Goal: Communication & Community: Answer question/provide support

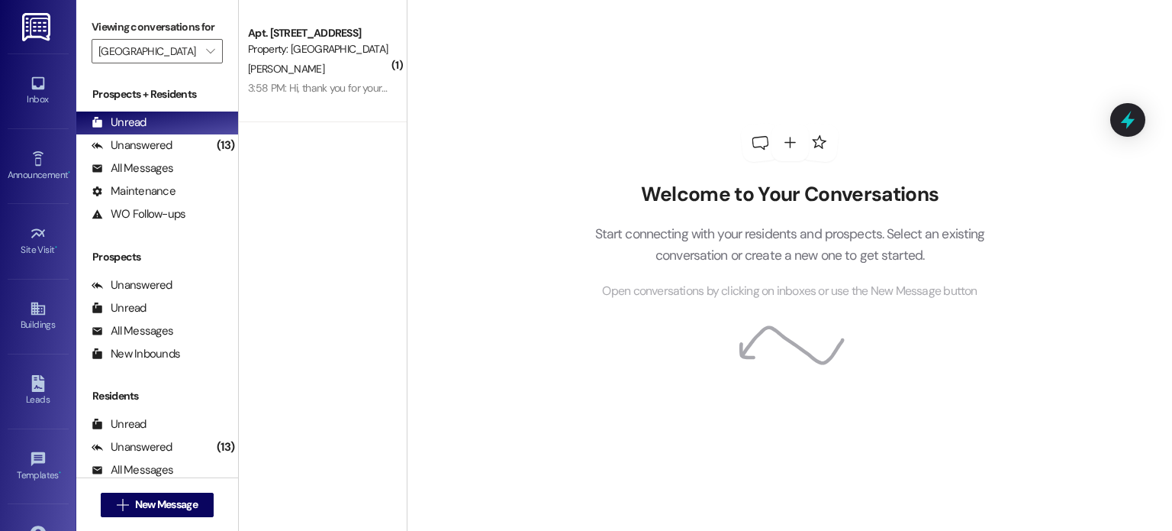
click at [35, 26] on img at bounding box center [37, 27] width 31 height 28
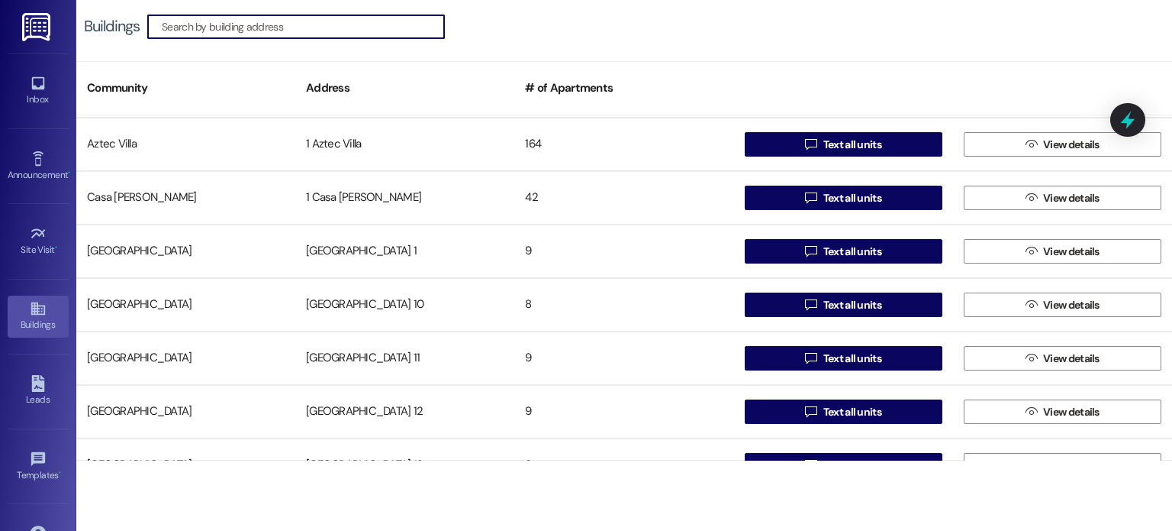
scroll to position [76, 0]
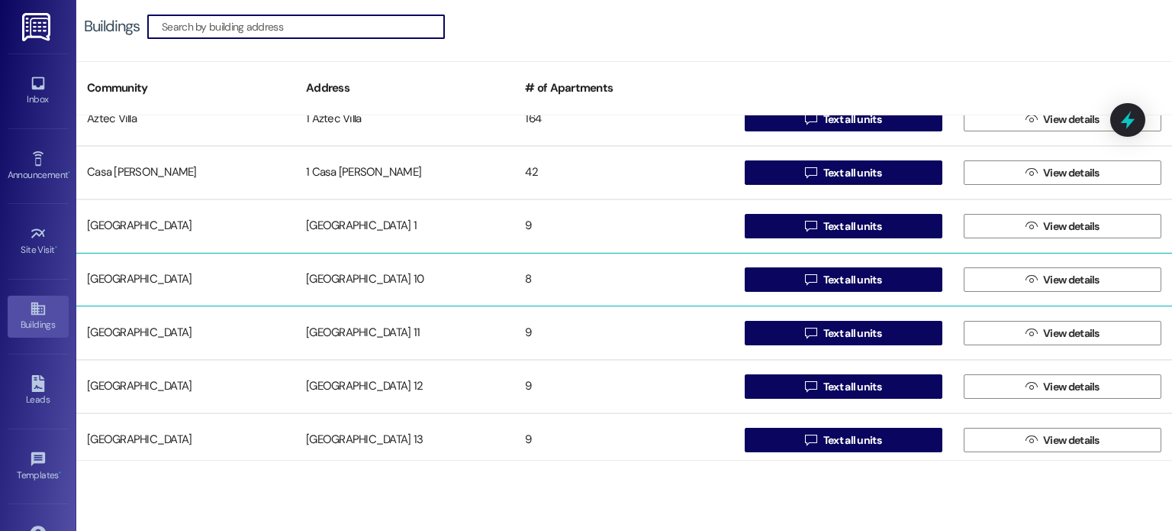
click at [371, 275] on div "[GEOGRAPHIC_DATA] 10" at bounding box center [404, 279] width 219 height 31
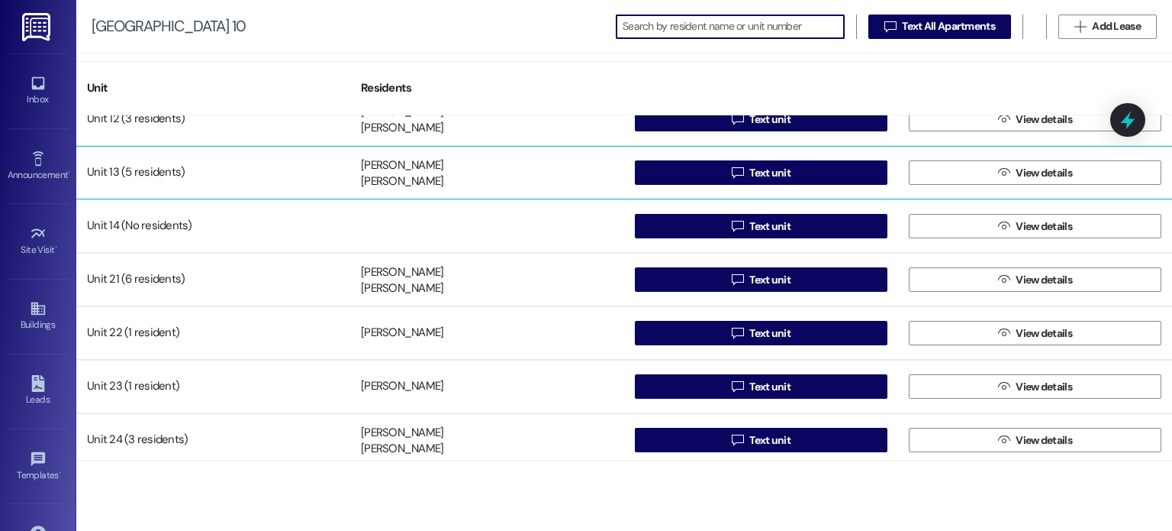
scroll to position [82, 0]
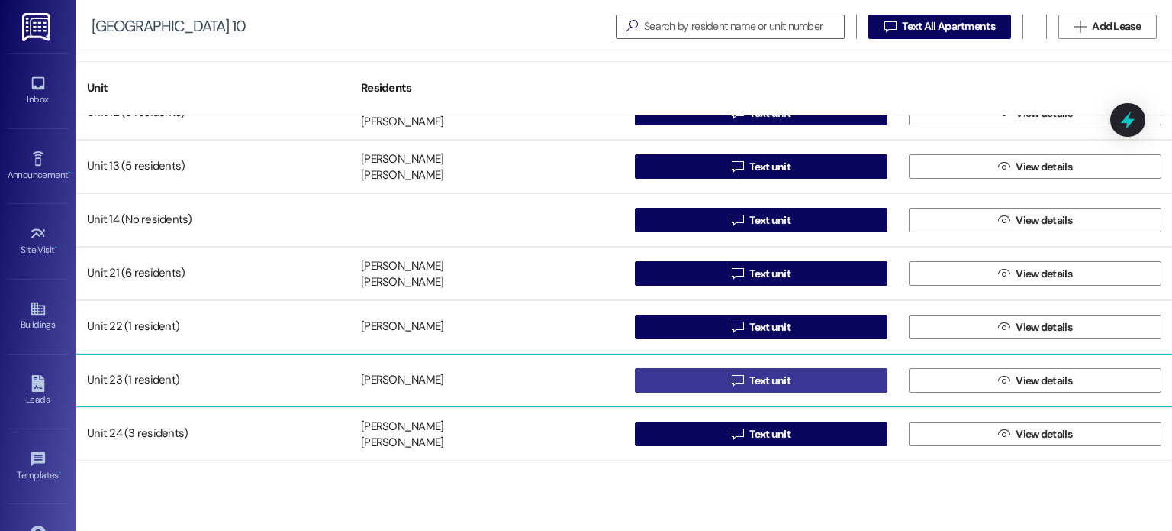
click at [690, 380] on button " Text unit" at bounding box center [761, 380] width 253 height 24
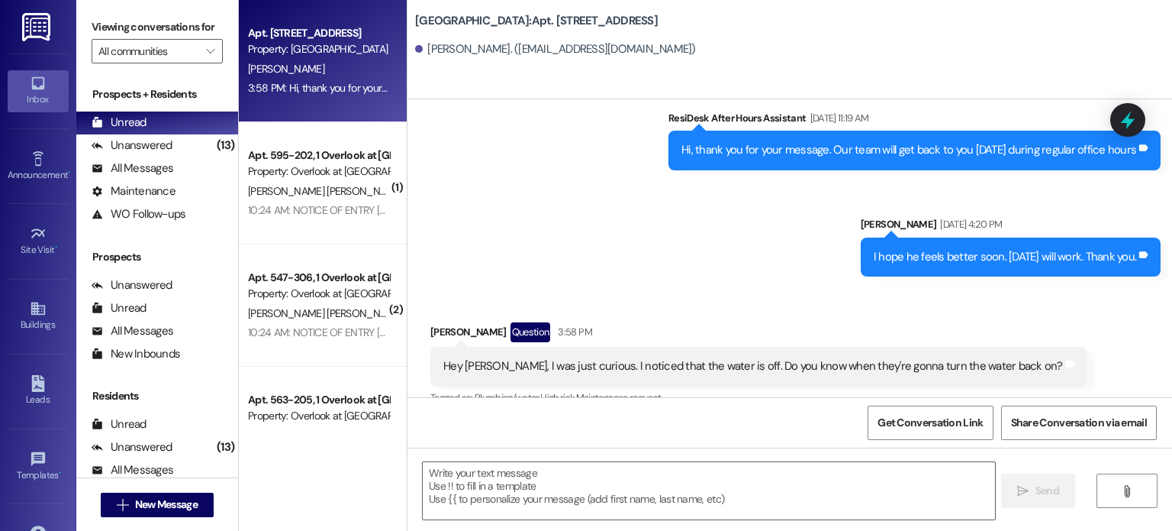
scroll to position [941, 0]
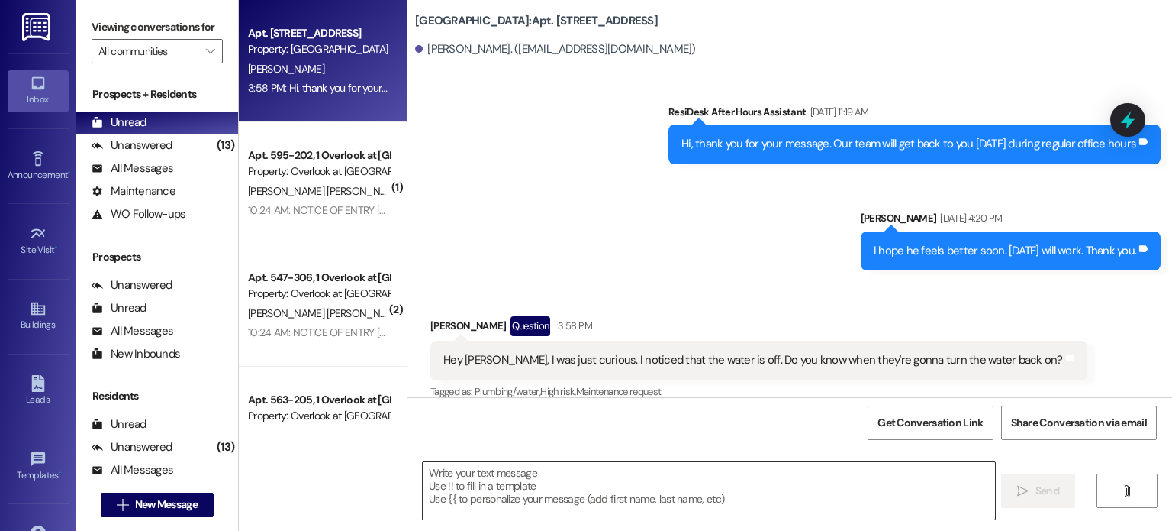
click at [453, 475] on textarea at bounding box center [709, 490] width 572 height 57
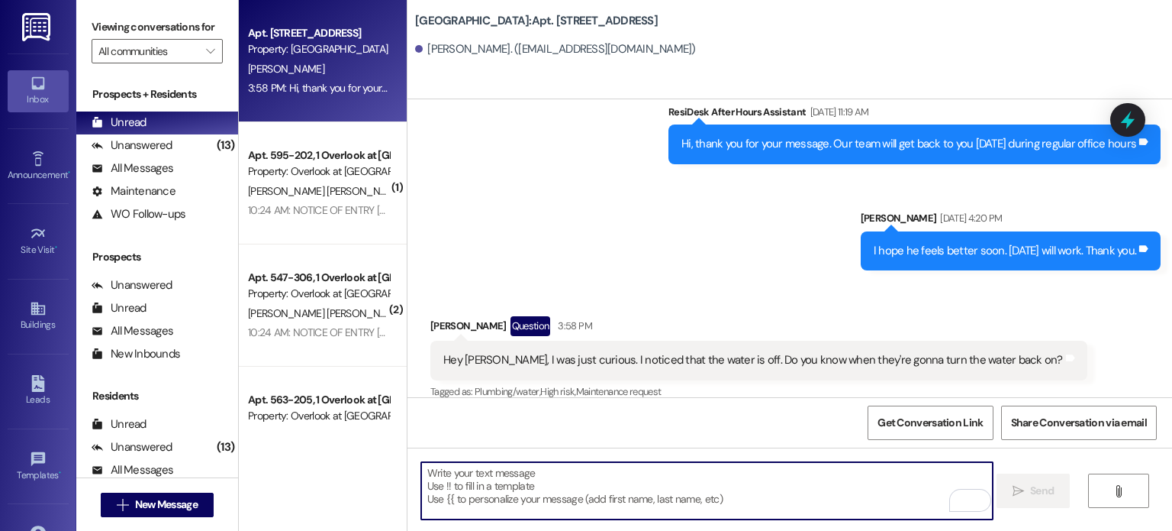
click at [533, 478] on textarea "To enrich screen reader interactions, please activate Accessibility in Grammarl…" at bounding box center [707, 490] width 572 height 57
click at [498, 479] on textarea "To enrich screen reader interactions, please activate Accessibility in Grammarl…" at bounding box center [707, 490] width 572 height 57
click at [430, 468] on textarea "To enrich screen reader interactions, please activate Accessibility in Grammarl…" at bounding box center [707, 490] width 572 height 57
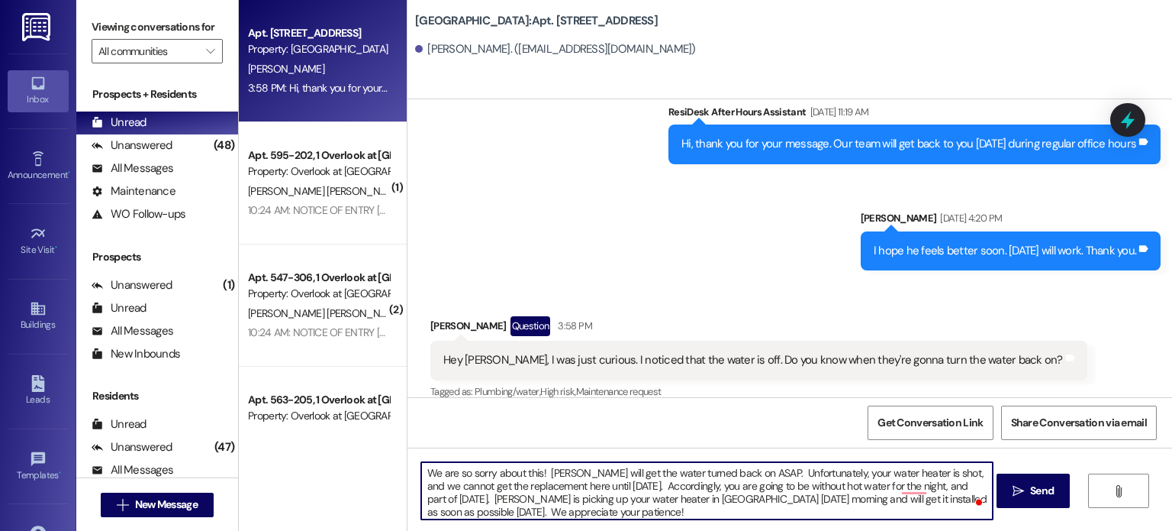
click at [545, 485] on textarea "We are so sorry about this! [PERSON_NAME] will get the water turned back on ASA…" at bounding box center [707, 490] width 572 height 57
click at [544, 485] on textarea "We are so sorry about this! [PERSON_NAME] will get the water turned back on ASA…" at bounding box center [707, 490] width 572 height 57
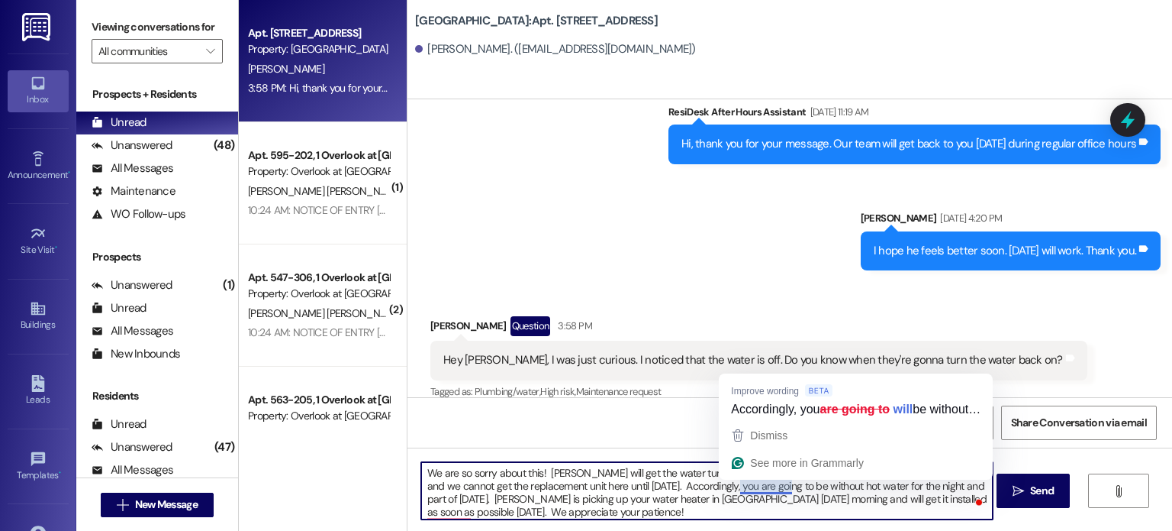
click at [757, 482] on textarea "We are so sorry about this! [PERSON_NAME] will get the water turned back on ASA…" at bounding box center [707, 490] width 572 height 57
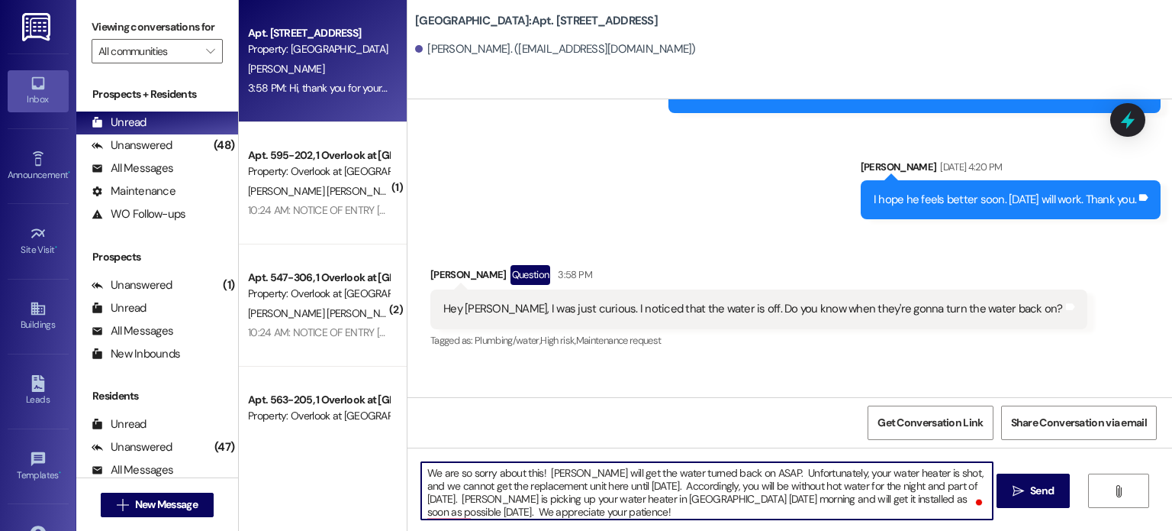
scroll to position [1048, 0]
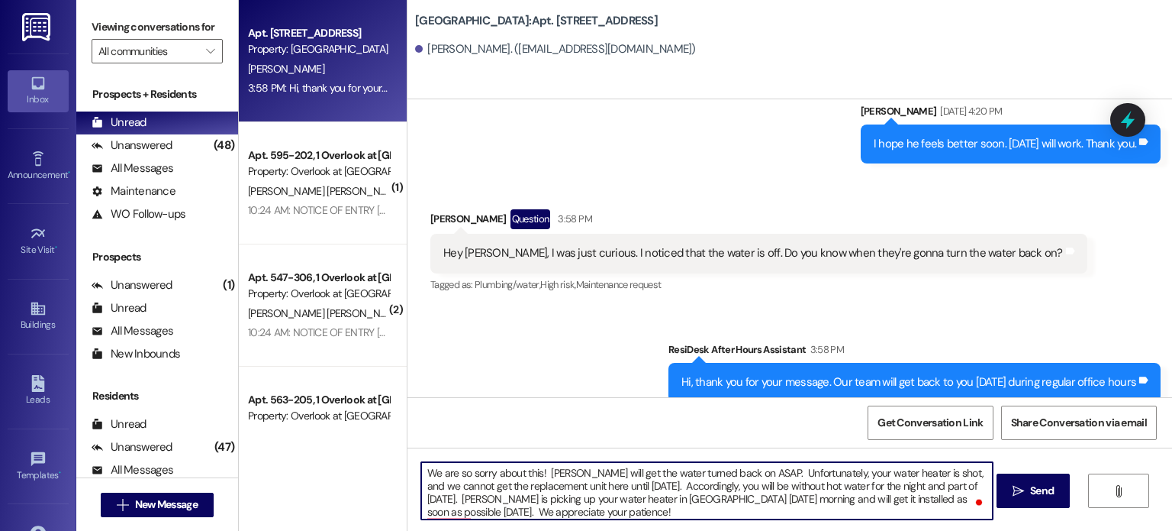
click at [657, 481] on textarea "We are so sorry about this! [PERSON_NAME] will get the water turned back on ASA…" at bounding box center [707, 490] width 572 height 57
drag, startPoint x: 691, startPoint y: 500, endPoint x: 735, endPoint y: 499, distance: 44.3
click at [735, 499] on textarea "We are so sorry about this! [PERSON_NAME] will get the water turned back on ASA…" at bounding box center [707, 490] width 572 height 57
type textarea "We are so sorry about this! [PERSON_NAME] will get the water turned back on ASA…"
click at [1030, 496] on span "Send" at bounding box center [1042, 490] width 24 height 16
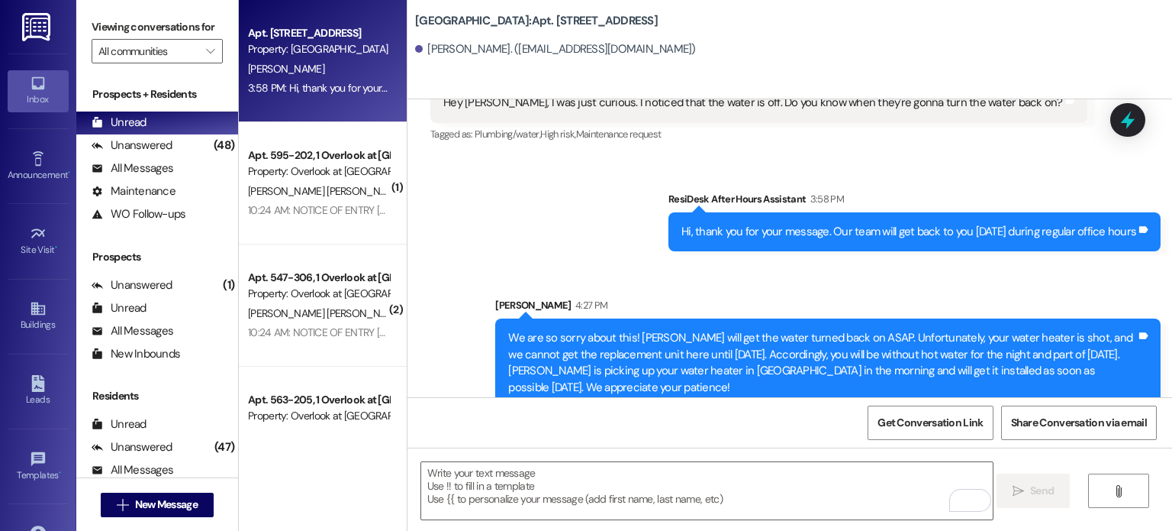
scroll to position [1204, 0]
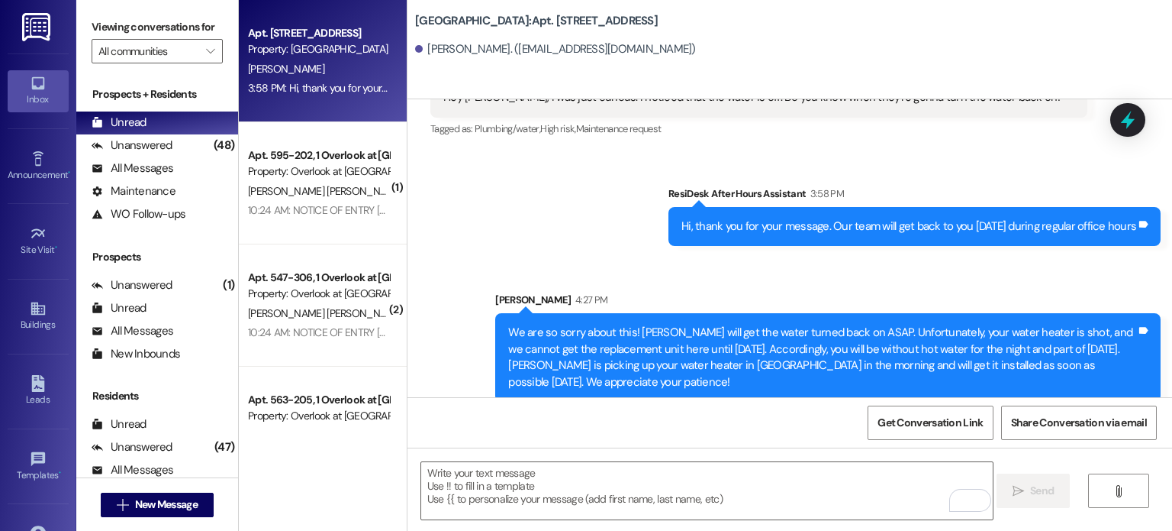
click at [39, 82] on icon at bounding box center [38, 83] width 17 height 17
click at [134, 54] on input "All communities" at bounding box center [148, 51] width 100 height 24
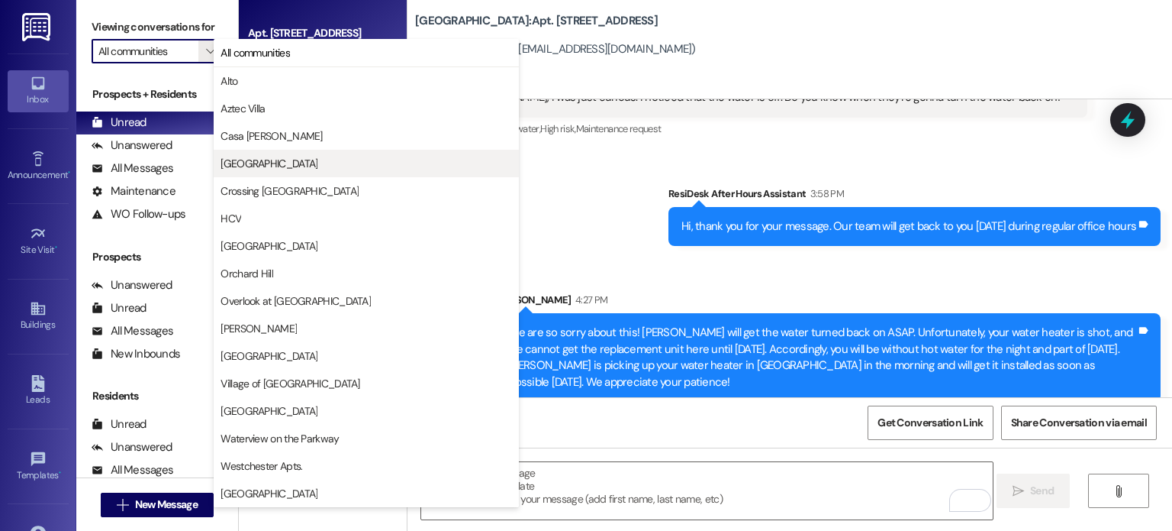
click at [244, 167] on span "[GEOGRAPHIC_DATA]" at bounding box center [269, 163] width 97 height 15
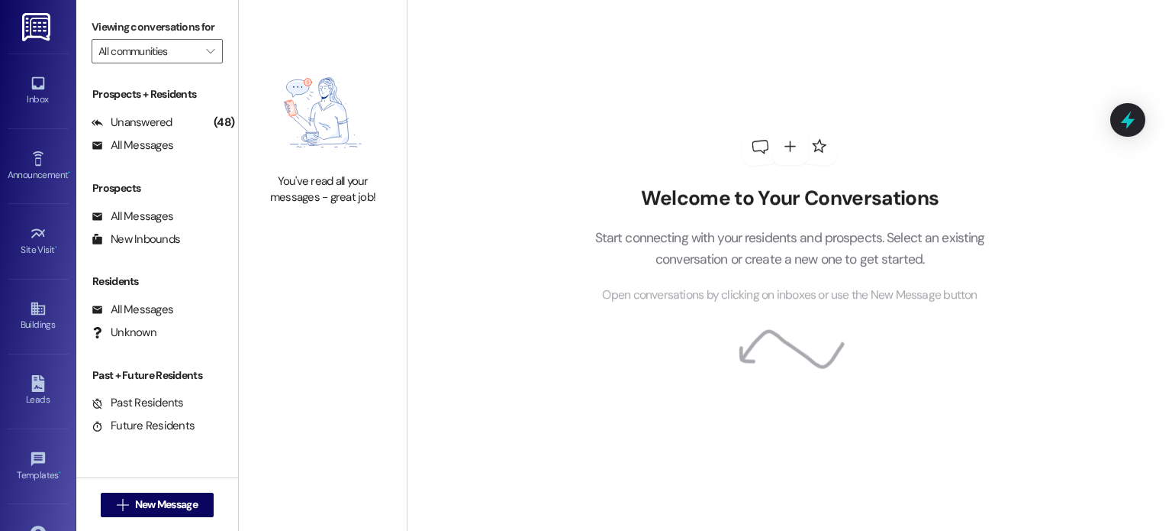
type input "[GEOGRAPHIC_DATA]"
